Goal: Task Accomplishment & Management: Use online tool/utility

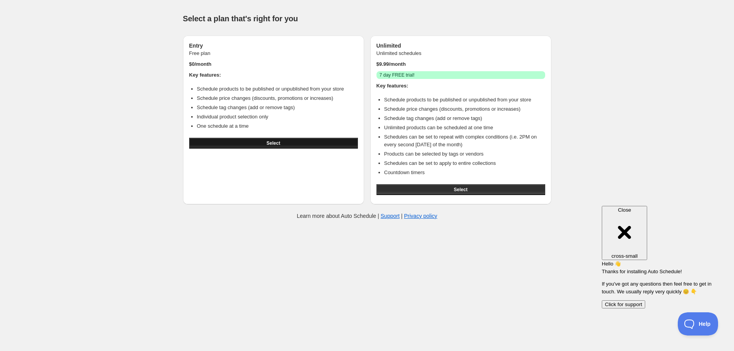
click at [272, 143] on span "Select" at bounding box center [273, 143] width 14 height 6
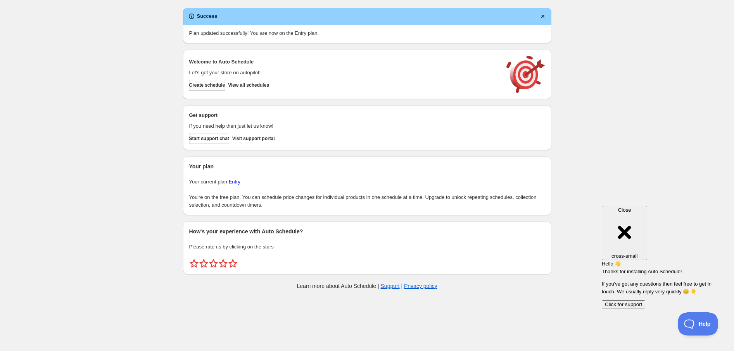
click at [215, 85] on span "Create schedule" at bounding box center [207, 85] width 36 height 6
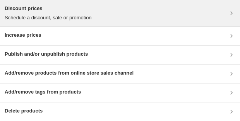
click at [114, 11] on div "Discount prices Schedule a discount, sale or promotion" at bounding box center [120, 13] width 231 height 17
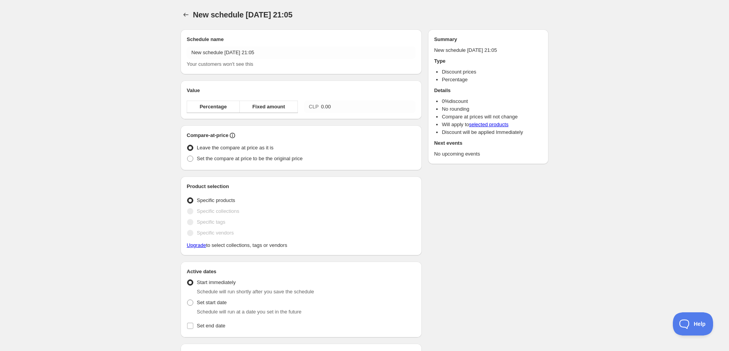
radio input "true"
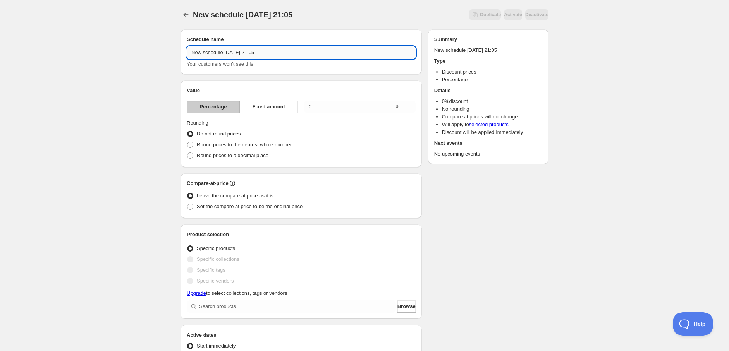
click at [233, 55] on input "New schedule Oct 05 2025 21:05" at bounding box center [301, 53] width 229 height 12
drag, startPoint x: 284, startPoint y: 52, endPoint x: 111, endPoint y: 48, distance: 172.9
click at [111, 48] on div "New schedule Oct 05 2025 21:05. This page is ready New schedule Oct 05 2025 21:…" at bounding box center [364, 307] width 729 height 614
paste input "11525"
type input "SXH 11525"
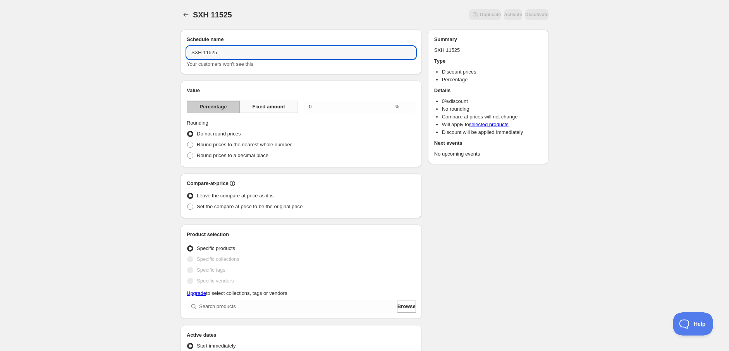
click at [261, 109] on span "Fixed amount" at bounding box center [268, 107] width 33 height 8
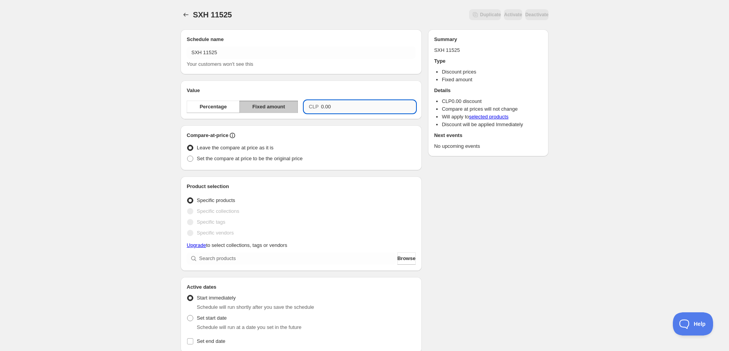
click at [343, 106] on input "0.00" at bounding box center [368, 107] width 95 height 12
drag, startPoint x: 350, startPoint y: 106, endPoint x: 251, endPoint y: 103, distance: 98.5
click at [251, 103] on div "Percentage Fixed amount CLP 0.00" at bounding box center [301, 107] width 229 height 12
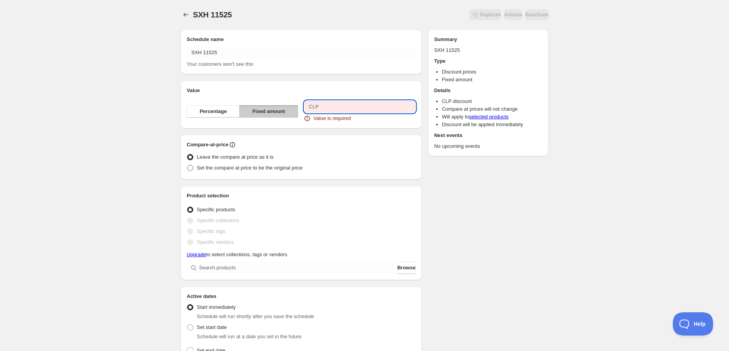
type input "0.00"
click at [227, 169] on div "Compare-at-price Leave the compare at price as it is Set the compare at price t…" at bounding box center [301, 157] width 241 height 45
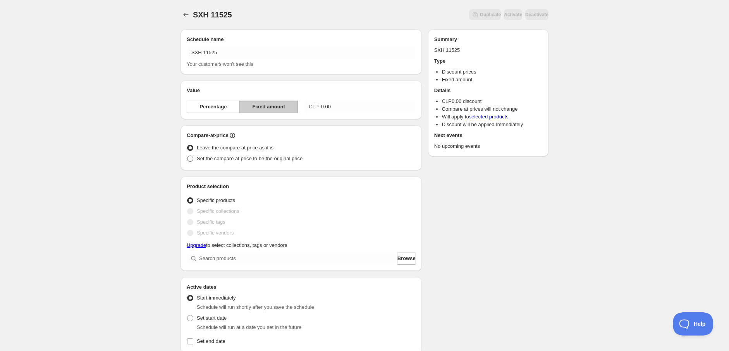
click at [223, 159] on span "Set the compare at price to be the original price" at bounding box center [250, 159] width 106 height 6
click at [188, 156] on input "Set the compare at price to be the original price" at bounding box center [187, 156] width 0 height 0
radio input "true"
click at [229, 149] on span "Leave the compare at price as it is" at bounding box center [235, 148] width 77 height 6
click at [188, 145] on input "Leave the compare at price as it is" at bounding box center [187, 145] width 0 height 0
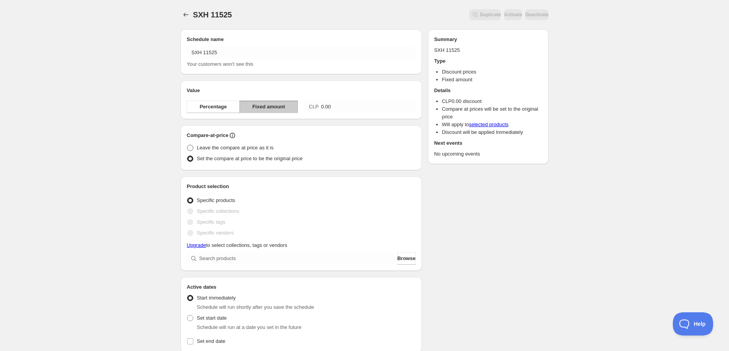
radio input "true"
click at [226, 160] on span "Set the compare at price to be the original price" at bounding box center [250, 159] width 106 height 6
click at [188, 156] on input "Set the compare at price to be the original price" at bounding box center [187, 156] width 0 height 0
radio input "true"
click at [335, 108] on input "0.00" at bounding box center [368, 107] width 95 height 12
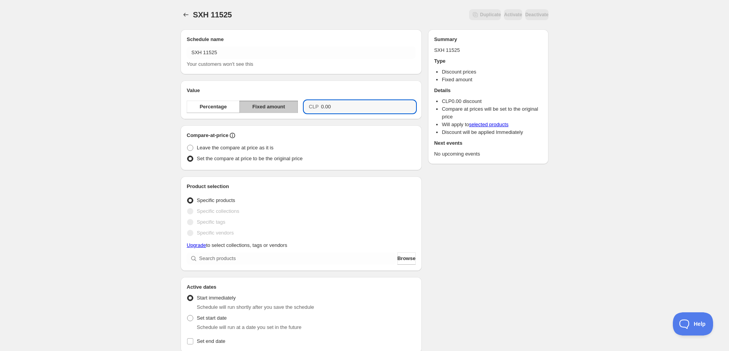
drag, startPoint x: 342, startPoint y: 107, endPoint x: 274, endPoint y: 107, distance: 67.4
click at [274, 107] on div "Percentage Fixed amount CLP 0.00" at bounding box center [301, 107] width 229 height 12
type input "100000.00"
click at [162, 137] on div "SXH 11525. This page is ready SXH 11525 Duplicate Activate Deactivate More acti…" at bounding box center [364, 283] width 729 height 566
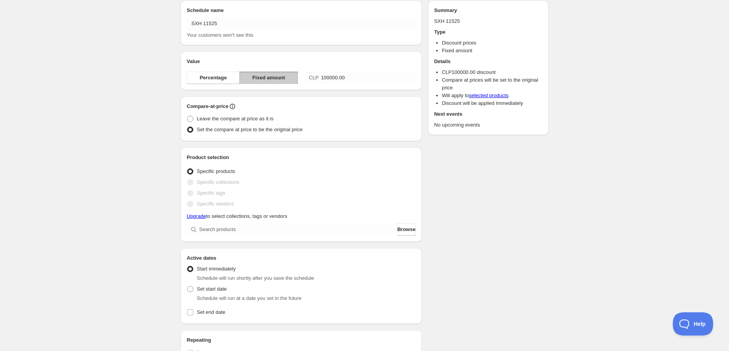
scroll to position [43, 0]
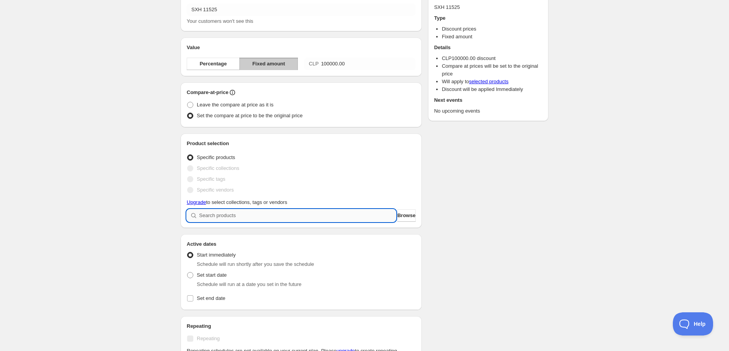
click at [376, 220] on input "search" at bounding box center [297, 216] width 197 height 12
paste input "11525"
type input "11525"
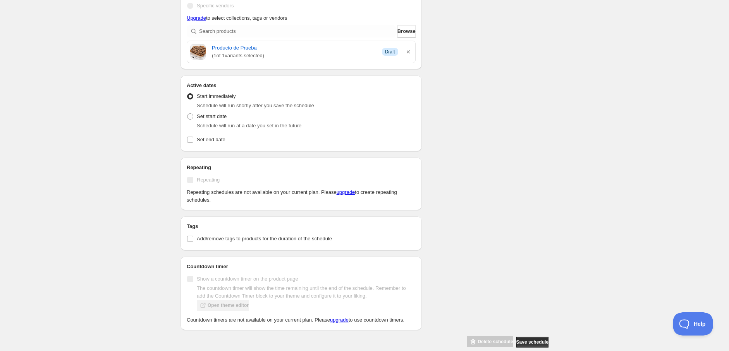
scroll to position [238, 0]
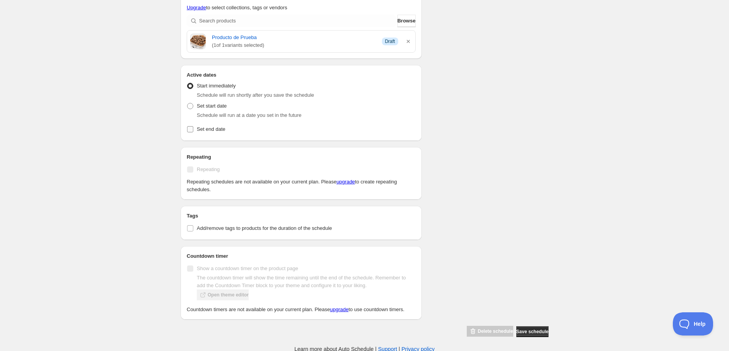
click at [207, 128] on span "Set end date" at bounding box center [211, 129] width 29 height 6
click at [193, 128] on input "Set end date" at bounding box center [190, 129] width 6 height 6
checkbox input "true"
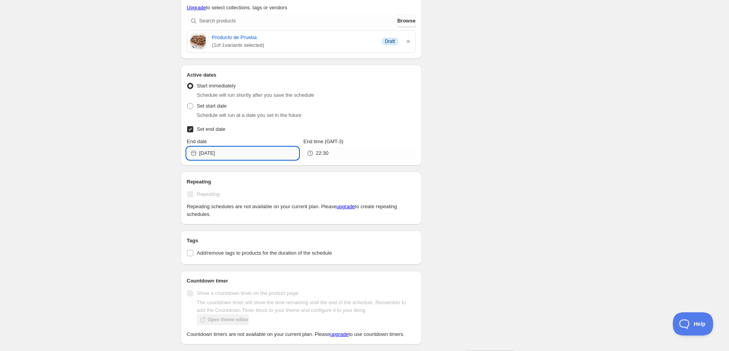
click at [242, 155] on input "2025-10-04" at bounding box center [249, 153] width 100 height 12
click at [198, 209] on span "5" at bounding box center [200, 208] width 8 height 6
type input "2025-10-05"
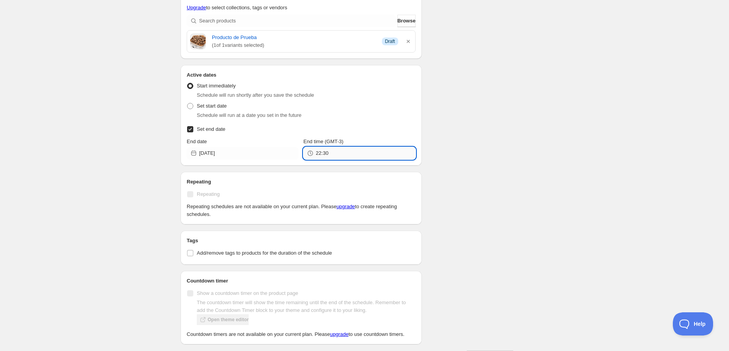
click at [338, 149] on input "22:30" at bounding box center [366, 153] width 100 height 12
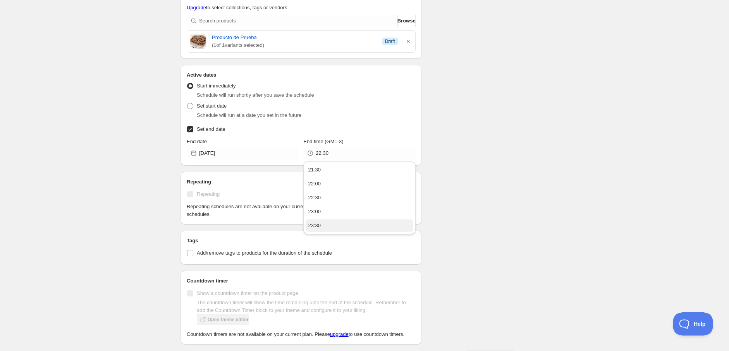
click at [327, 224] on button "23:30" at bounding box center [359, 226] width 107 height 12
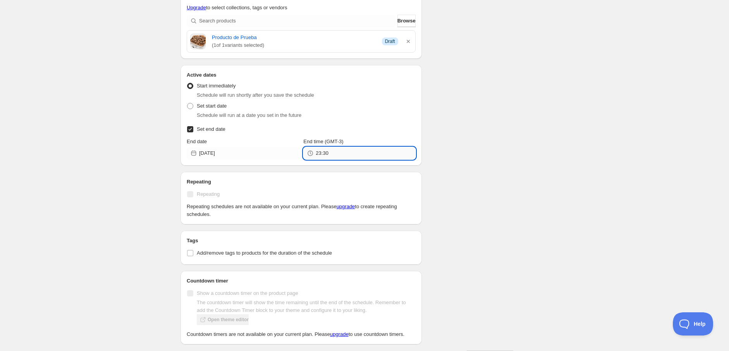
click at [334, 154] on input "23:30" at bounding box center [366, 153] width 100 height 12
type input "23:59"
click at [421, 152] on div "Active dates Active Date Type Start immediately Schedule will run shortly after…" at bounding box center [301, 115] width 241 height 101
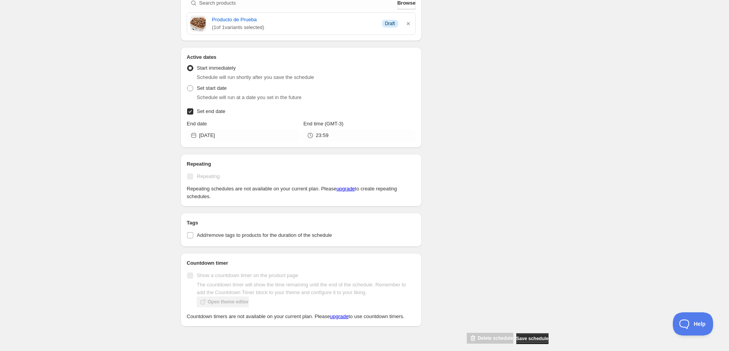
scroll to position [263, 0]
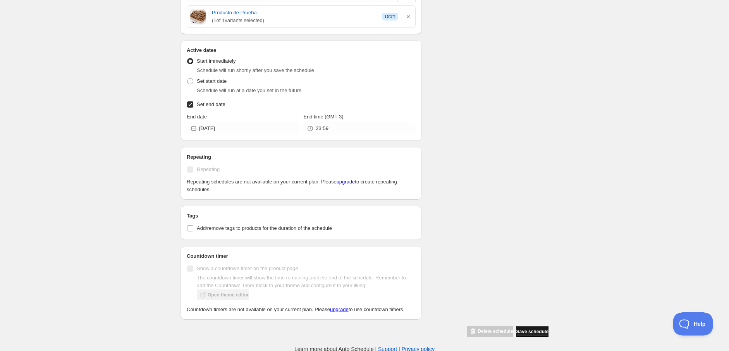
click at [531, 331] on span "Save schedule" at bounding box center [533, 332] width 32 height 6
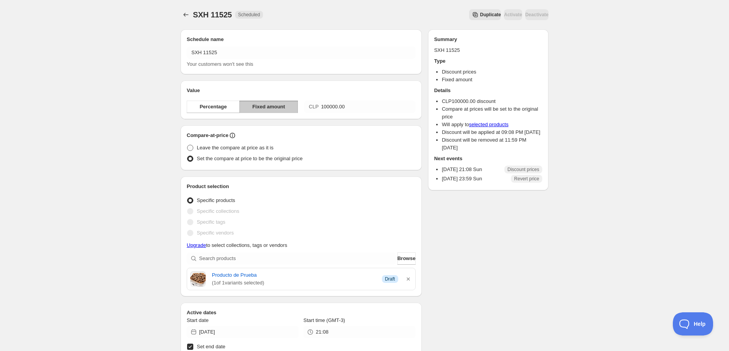
click at [253, 150] on span "Leave the compare at price as it is" at bounding box center [235, 148] width 77 height 6
click at [188, 145] on input "Leave the compare at price as it is" at bounding box center [187, 145] width 0 height 0
radio input "true"
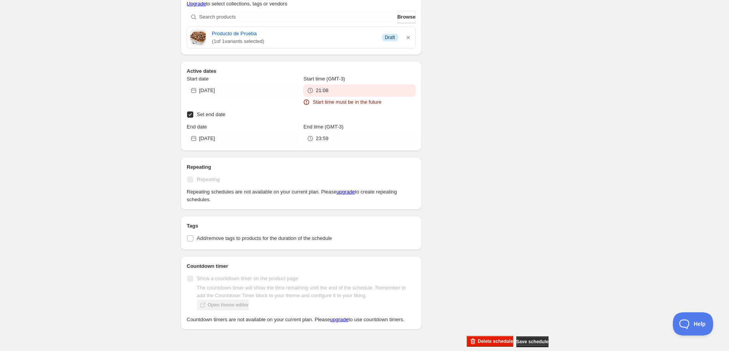
scroll to position [301, 0]
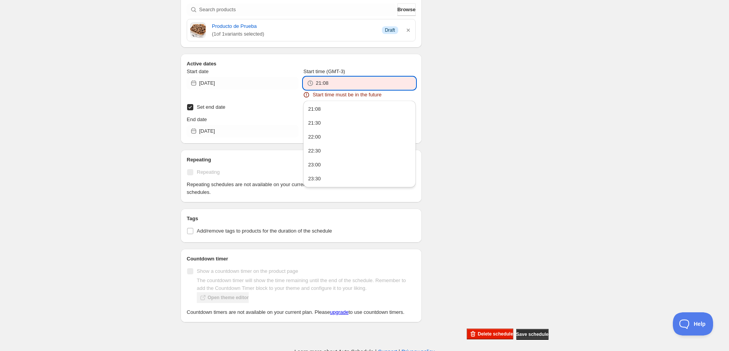
click at [349, 85] on input "21:08" at bounding box center [366, 83] width 100 height 12
click at [339, 85] on input "21:08" at bounding box center [366, 83] width 100 height 12
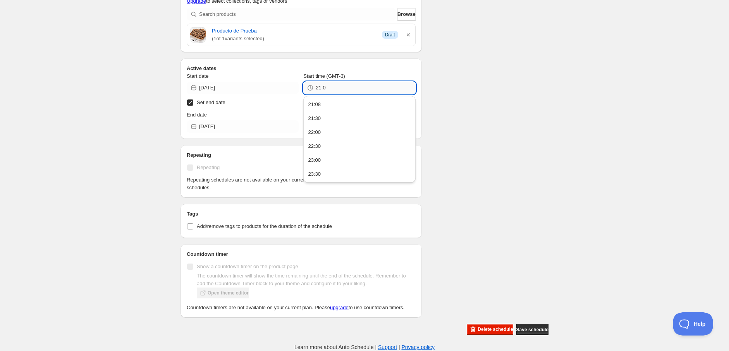
scroll to position [295, 0]
type input "21:10"
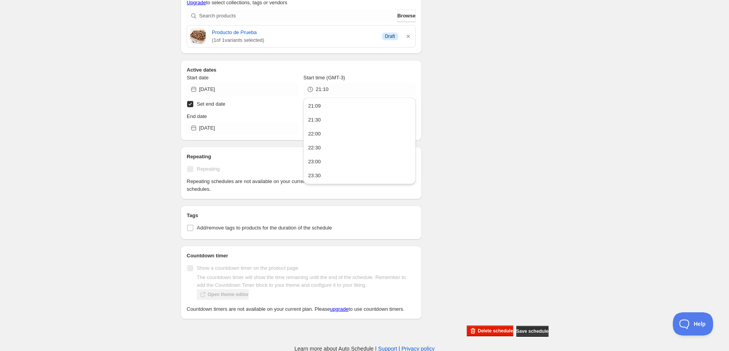
click at [471, 85] on div "There were some issues with your form submission Start time must be in the futu…" at bounding box center [361, 32] width 374 height 609
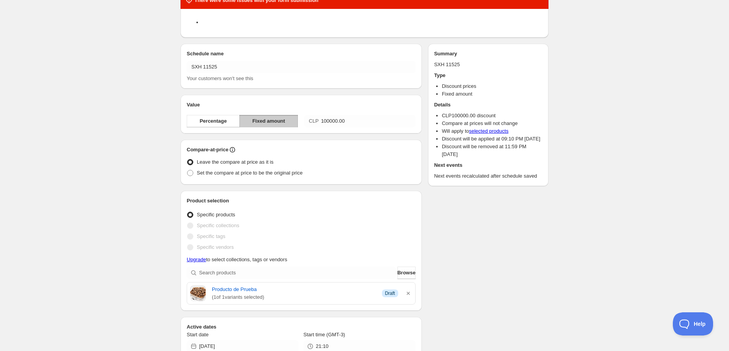
scroll to position [0, 0]
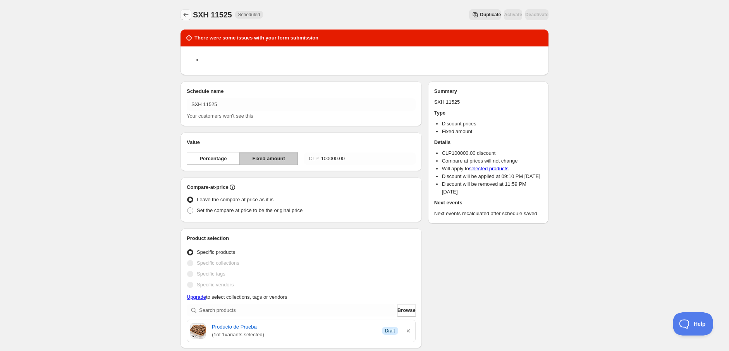
click at [187, 16] on icon "Schedules" at bounding box center [186, 15] width 8 height 8
